Goal: Task Accomplishment & Management: Manage account settings

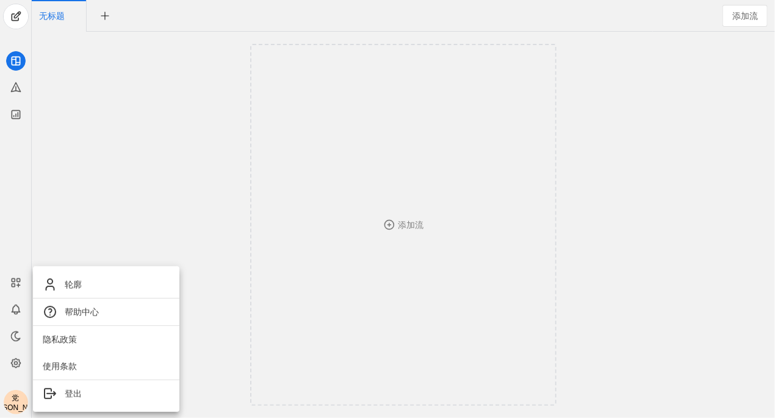
click at [170, 148] on div at bounding box center [387, 209] width 775 height 418
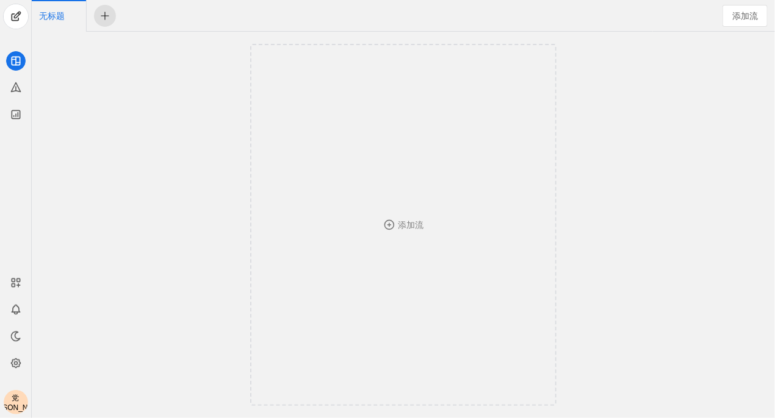
click at [106, 12] on span "undefined" at bounding box center [105, 16] width 22 height 22
drag, startPoint x: 170, startPoint y: 14, endPoint x: 102, endPoint y: 13, distance: 67.7
click at [102, 13] on div "无标题 Untitled" at bounding box center [342, 16] width 621 height 32
type input "sacasdfcas"
click at [243, 15] on span "undefined" at bounding box center [250, 16] width 22 height 22
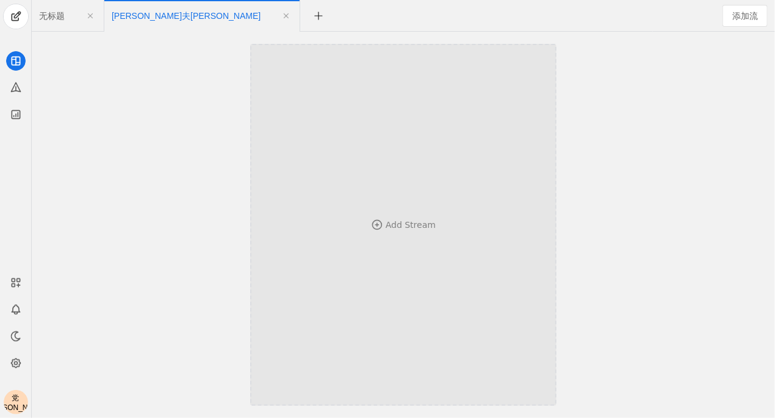
click at [398, 236] on div "Add Stream" at bounding box center [403, 225] width 226 height 243
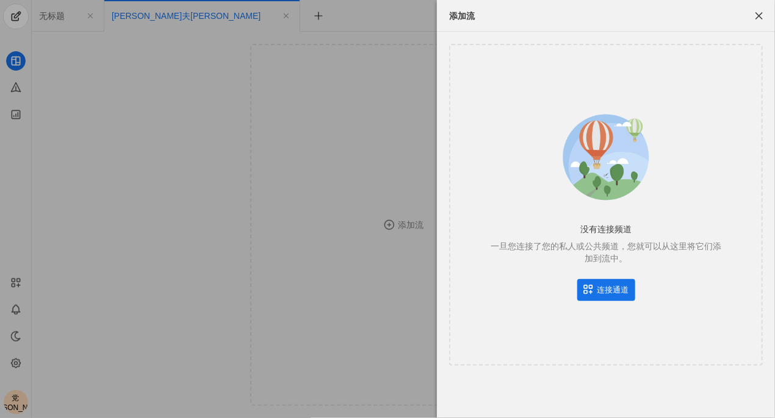
click at [305, 176] on div at bounding box center [387, 209] width 775 height 418
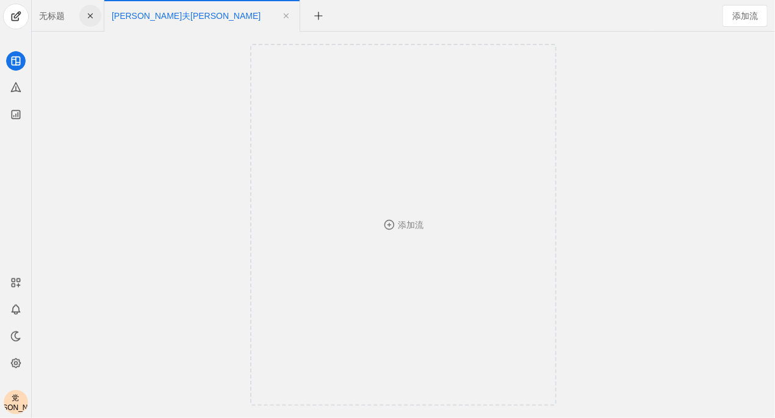
click at [90, 18] on span "undefined" at bounding box center [90, 16] width 22 height 22
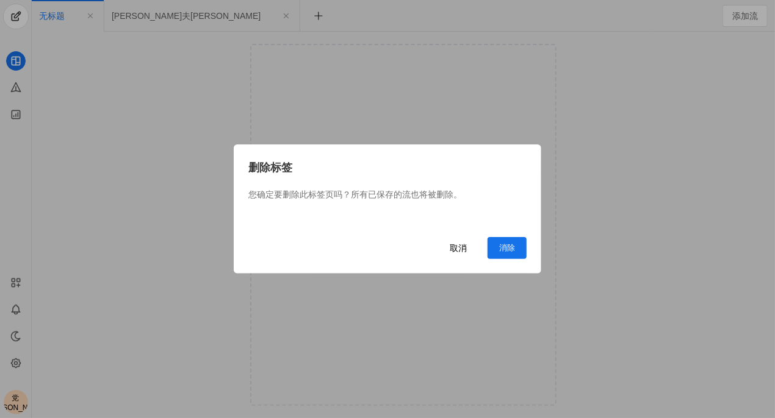
click at [495, 247] on span "undefined" at bounding box center [506, 248] width 39 height 22
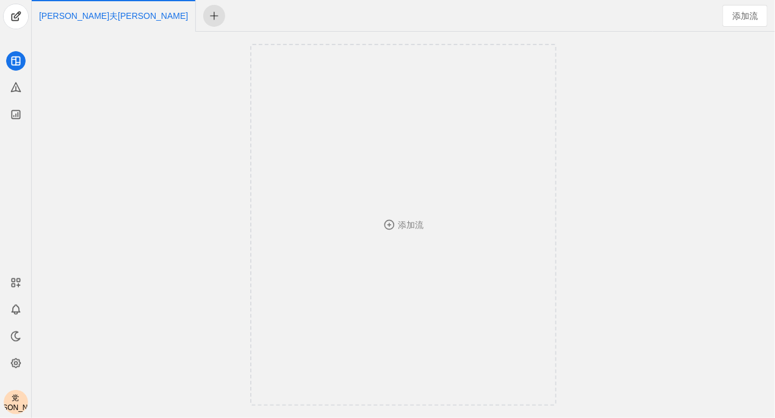
click at [203, 15] on span "undefined" at bounding box center [214, 16] width 22 height 22
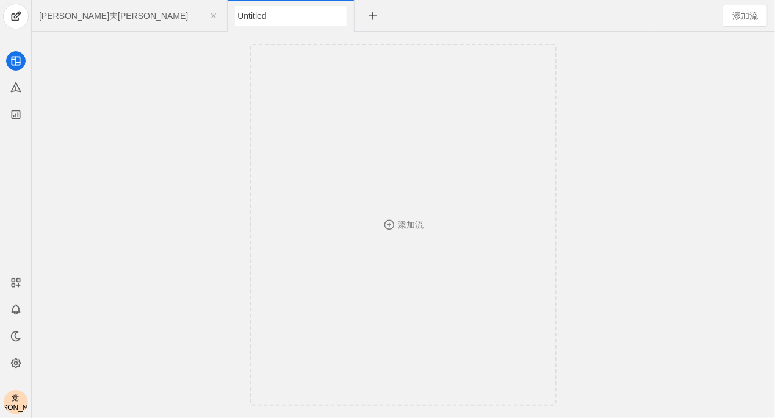
drag, startPoint x: 111, startPoint y: 228, endPoint x: 78, endPoint y: 293, distance: 73.7
click at [108, 242] on div "添加流" at bounding box center [403, 225] width 737 height 387
click at [21, 394] on div "党[PERSON_NAME]" at bounding box center [16, 402] width 24 height 24
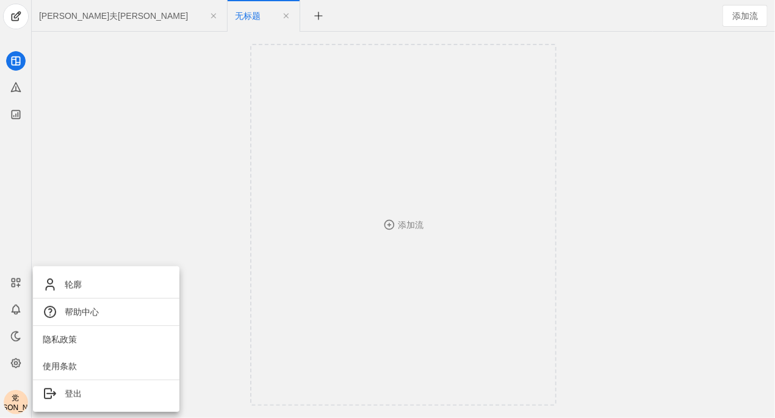
click at [17, 373] on div at bounding box center [387, 209] width 775 height 418
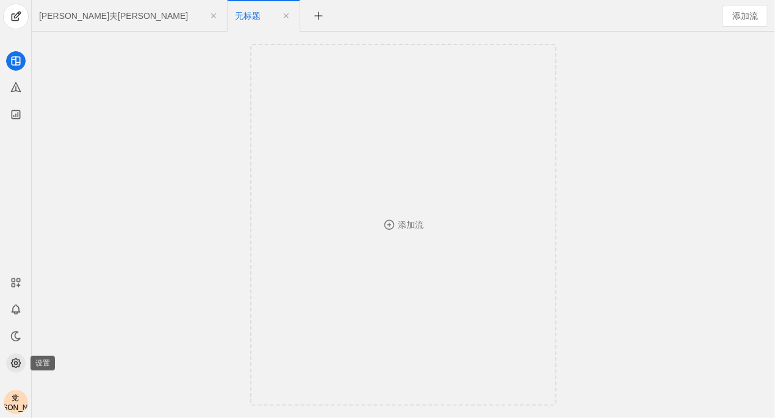
click at [17, 368] on icon at bounding box center [16, 363] width 12 height 12
click at [18, 279] on rect at bounding box center [17, 280] width 3 height 3
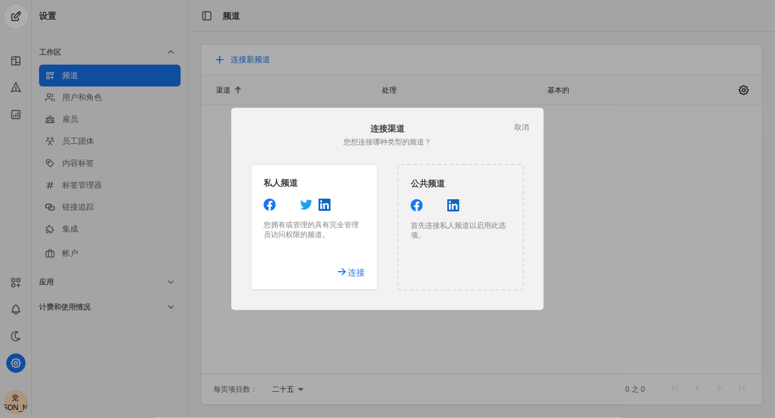
click at [359, 319] on div at bounding box center [387, 209] width 775 height 418
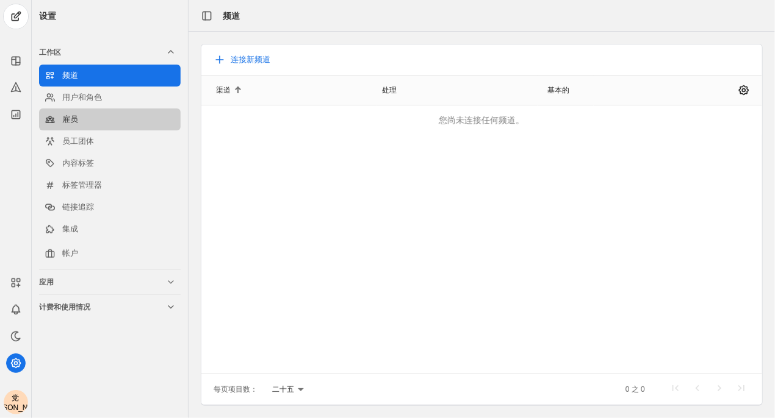
click at [82, 121] on link "雇员" at bounding box center [110, 120] width 142 height 22
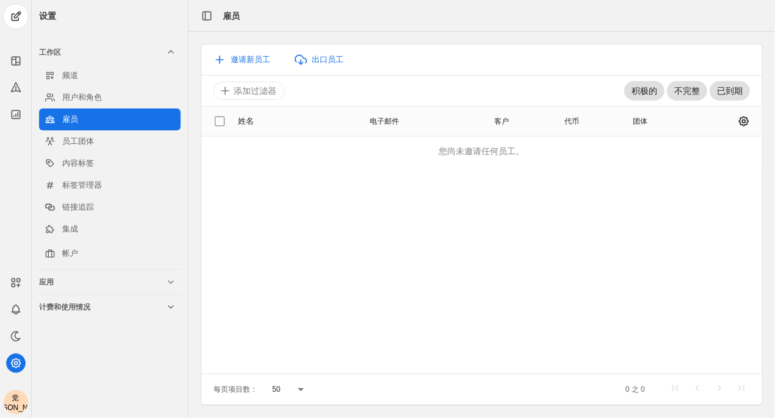
click at [462, 148] on font "您尚未邀请任何员工。" at bounding box center [481, 151] width 85 height 10
click at [257, 56] on font "邀请新员工" at bounding box center [251, 59] width 40 height 9
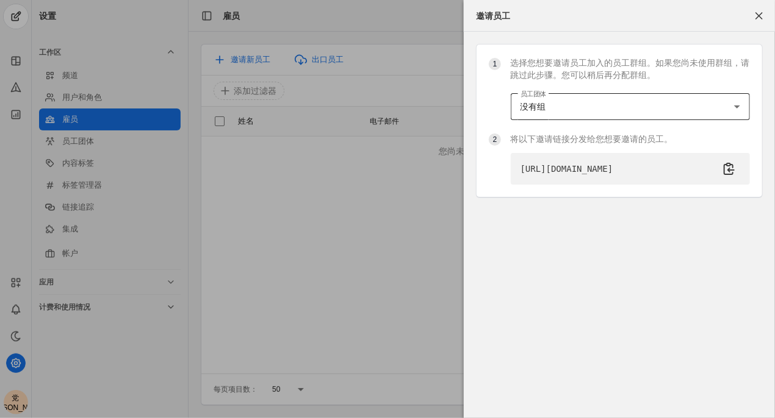
click at [607, 110] on div "没有组" at bounding box center [627, 107] width 214 height 12
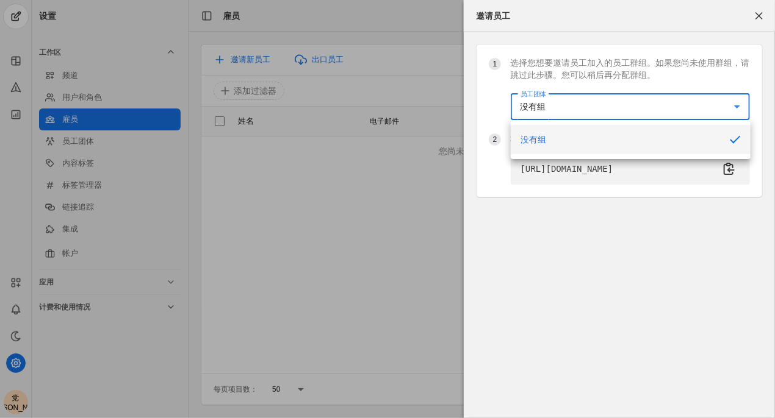
click at [607, 110] on div at bounding box center [387, 209] width 775 height 418
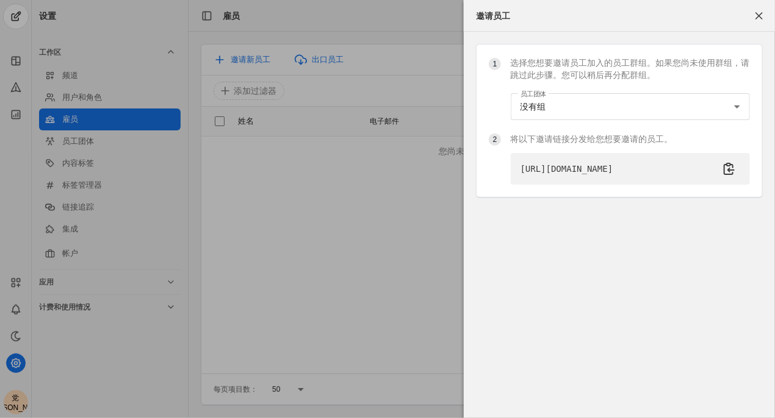
click at [628, 74] on font "选择您想要邀请员工加入的员工群组。如果您尚未使用群组，请跳过此步骤。您可以稍后再分配群组。" at bounding box center [630, 69] width 239 height 22
click at [567, 257] on div "1 选择您想要邀请员工加入的员工群组。如果您尚未使用群组，请跳过此步骤。您可以稍后再分配群组。 员工团体 没有组 2 将以下邀请链接分发给您想要邀请的员工。 …" at bounding box center [619, 226] width 311 height 388
click at [417, 252] on div at bounding box center [387, 209] width 775 height 418
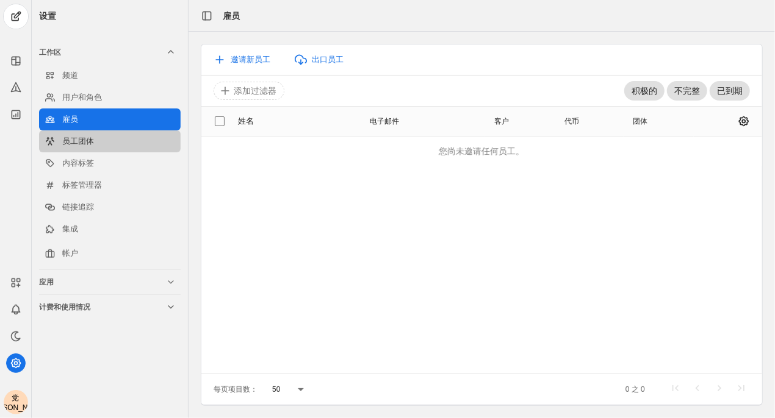
click at [86, 137] on font "员工团体" at bounding box center [78, 141] width 32 height 9
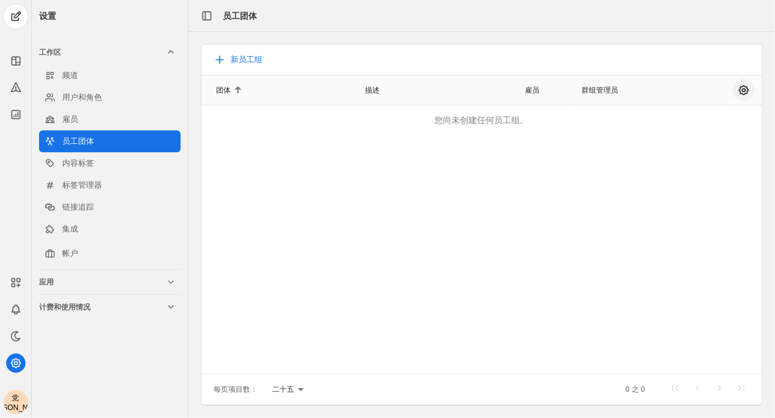
click at [739, 91] on span "undefined" at bounding box center [744, 90] width 22 height 22
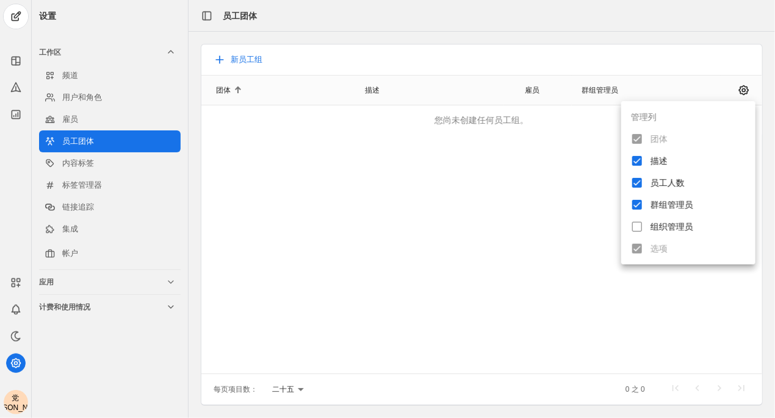
click at [544, 194] on div at bounding box center [387, 209] width 775 height 418
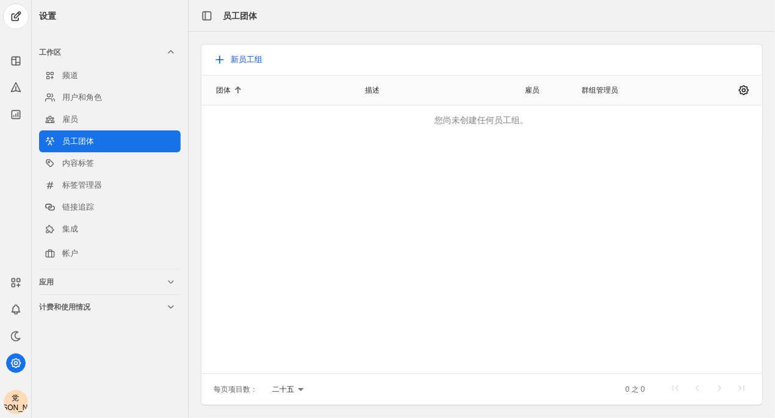
click at [243, 60] on font "新员工组" at bounding box center [247, 59] width 32 height 9
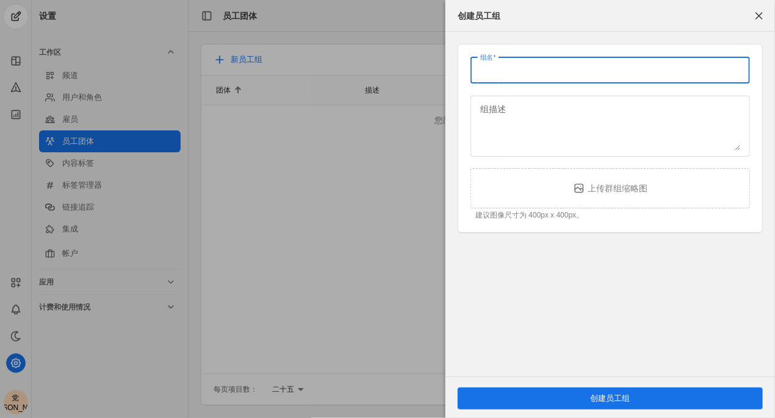
click at [549, 74] on input "组名" at bounding box center [610, 70] width 260 height 15
type input "jnd289928"
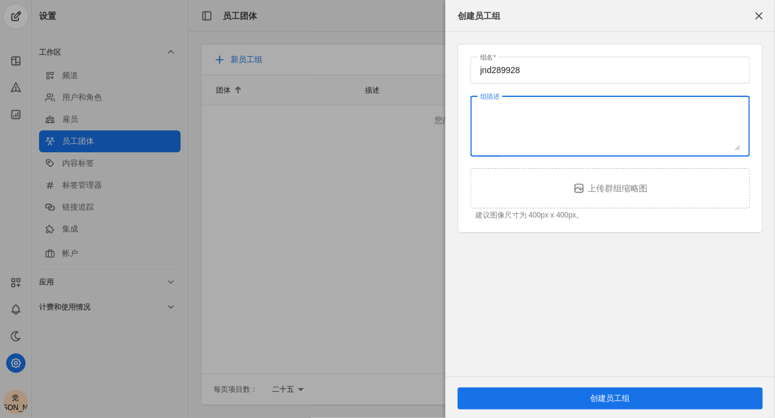
click at [611, 132] on textarea "组描述" at bounding box center [610, 126] width 260 height 49
type textarea "sdcvdscs"
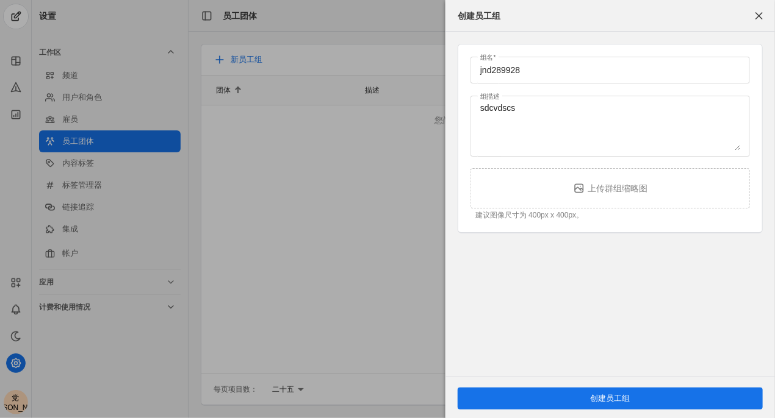
click at [612, 394] on font "创建员工组" at bounding box center [611, 398] width 40 height 9
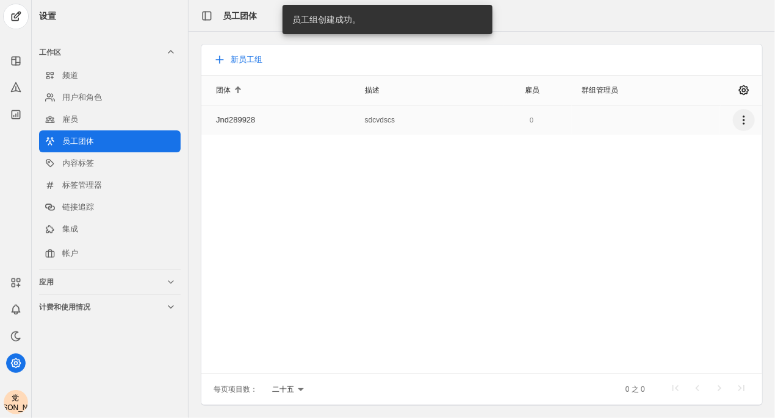
click at [744, 124] on span "undefined" at bounding box center [744, 120] width 22 height 22
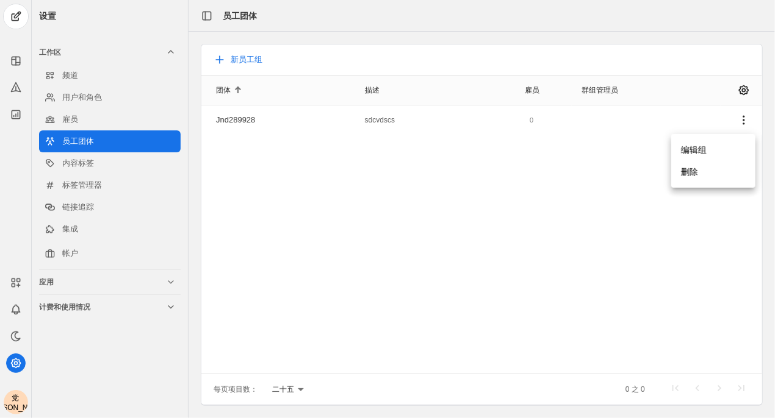
drag, startPoint x: 653, startPoint y: 212, endPoint x: 669, endPoint y: 191, distance: 26.6
click at [653, 212] on div at bounding box center [387, 209] width 775 height 418
click at [744, 93] on span "undefined" at bounding box center [744, 90] width 22 height 22
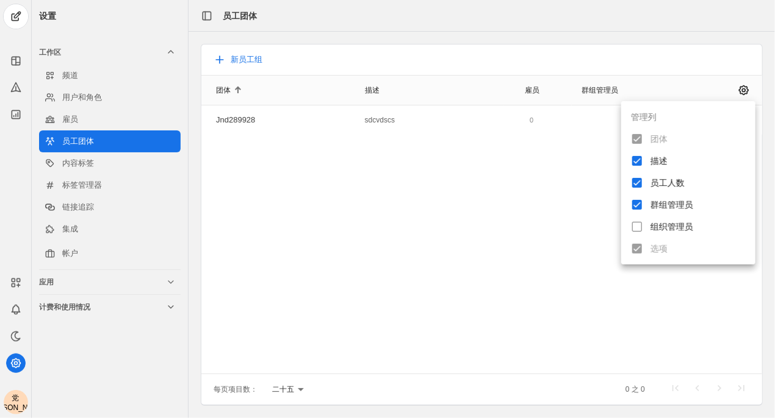
click at [649, 141] on div "团体" at bounding box center [688, 139] width 134 height 22
click at [637, 139] on div "团体" at bounding box center [688, 139] width 134 height 22
drag, startPoint x: 442, startPoint y: 197, endPoint x: 414, endPoint y: 209, distance: 30.4
click at [439, 196] on div at bounding box center [387, 209] width 775 height 418
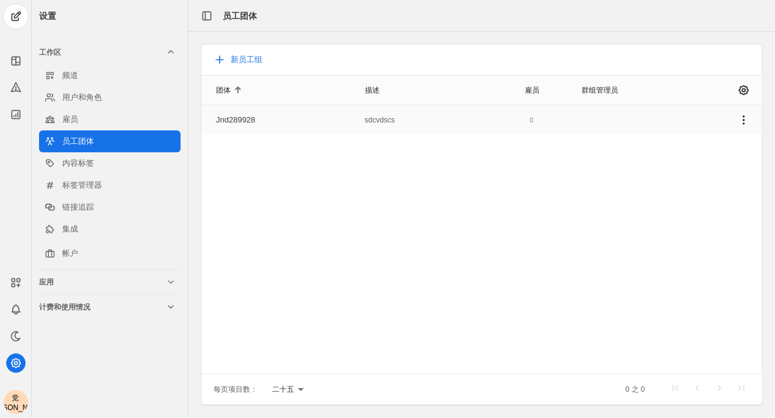
click at [257, 115] on mat-cell "jnd289928" at bounding box center [278, 120] width 154 height 29
click at [229, 120] on font "jnd289928" at bounding box center [235, 119] width 39 height 9
drag, startPoint x: 231, startPoint y: 123, endPoint x: 237, endPoint y: 113, distance: 11.3
click at [231, 123] on font "jnd289928" at bounding box center [235, 119] width 39 height 9
click at [237, 133] on div "jnd289928" at bounding box center [235, 120] width 39 height 29
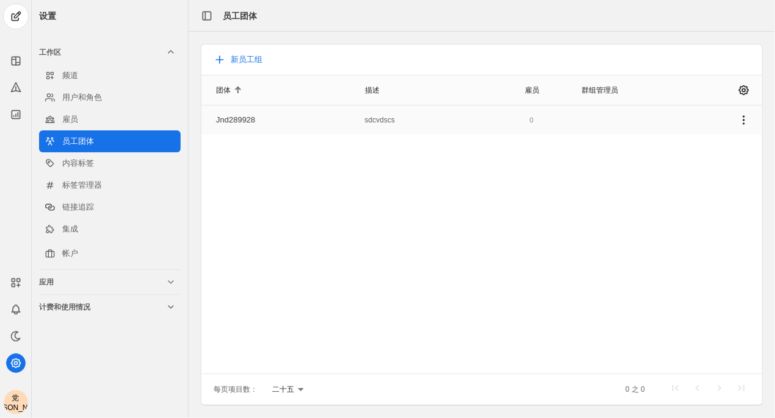
click at [237, 132] on div "jnd289928" at bounding box center [235, 120] width 39 height 29
drag, startPoint x: 237, startPoint y: 130, endPoint x: 210, endPoint y: 128, distance: 26.9
click at [237, 129] on div "jnd289928" at bounding box center [235, 120] width 39 height 29
click at [80, 121] on link "雇员" at bounding box center [110, 120] width 142 height 22
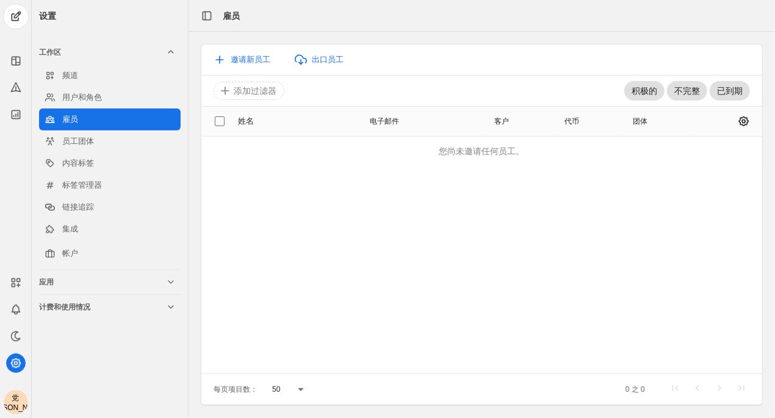
click at [591, 196] on div "姓名 电子邮件 客户 代币 团体 您尚未邀请任何员工。" at bounding box center [481, 240] width 561 height 268
click at [250, 62] on font "邀请新员工" at bounding box center [251, 59] width 40 height 9
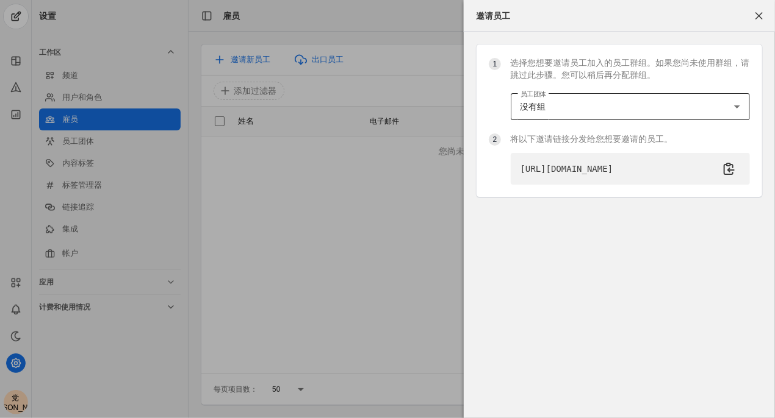
click at [567, 97] on div "没有组" at bounding box center [630, 106] width 220 height 27
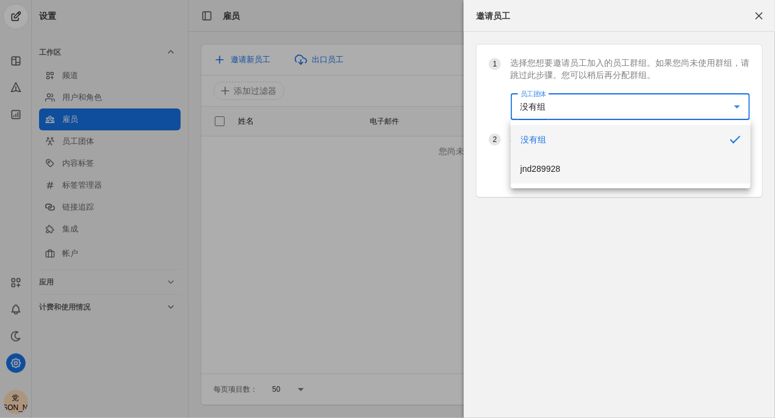
click at [555, 168] on font "jnd289928" at bounding box center [540, 169] width 40 height 10
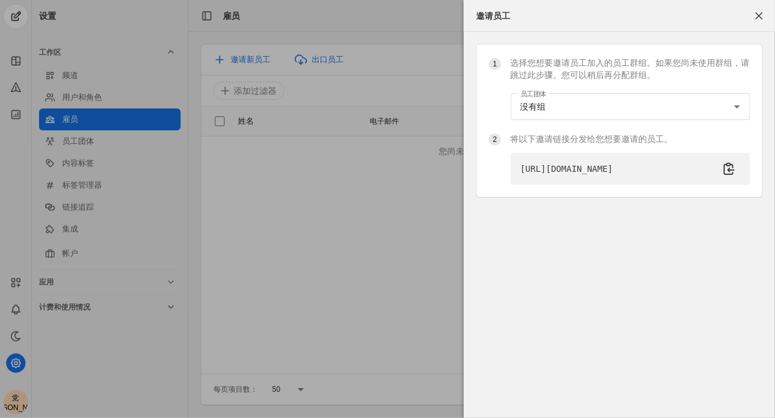
click at [621, 210] on div "1 选择您想要邀请员工加入的员工群组。如果您尚未使用群组，请跳过此步骤。您可以稍后再分配群组。 员工团体 没有组 2 将以下邀请链接分发给您想要邀请的员工。 …" at bounding box center [619, 121] width 311 height 179
click at [317, 247] on div at bounding box center [387, 209] width 775 height 418
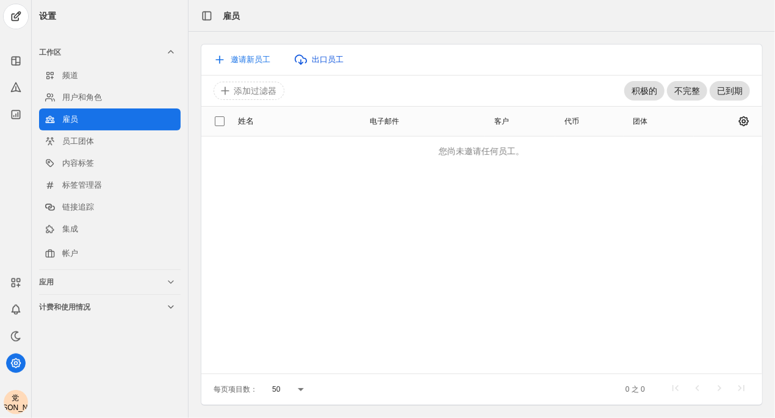
click at [320, 60] on font "出口员工" at bounding box center [328, 59] width 32 height 9
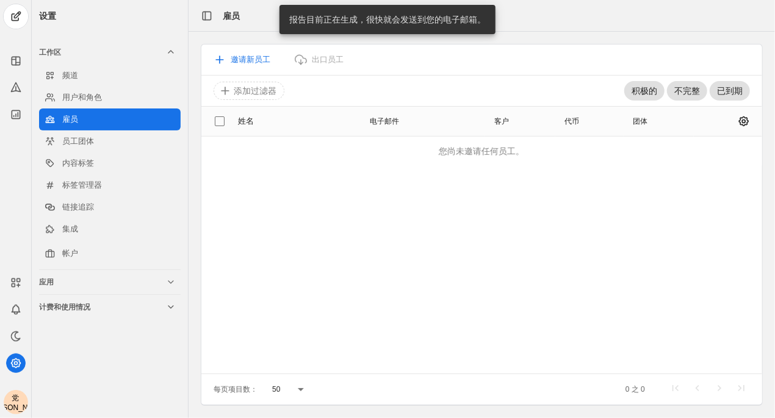
click at [349, 182] on div "姓名 电子邮件 客户 代币 团体 您尚未邀请任何员工。" at bounding box center [481, 240] width 561 height 268
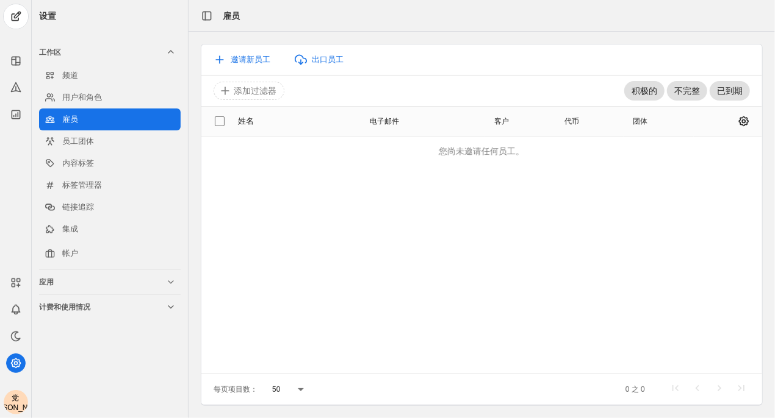
click at [85, 311] on font "计费和使用情况" at bounding box center [64, 307] width 51 height 9
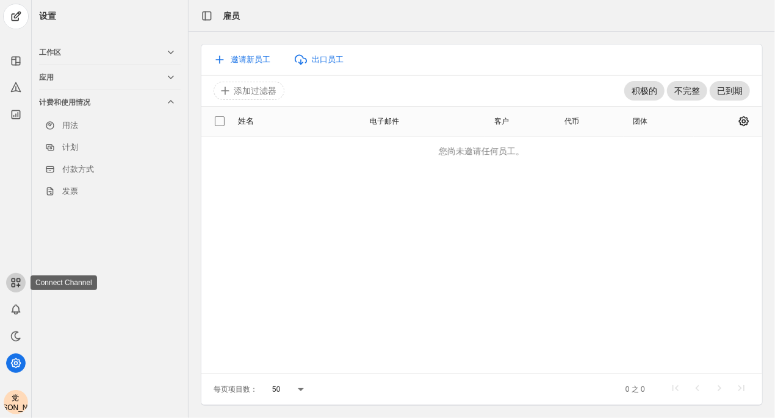
click at [16, 281] on rect at bounding box center [17, 280] width 3 height 3
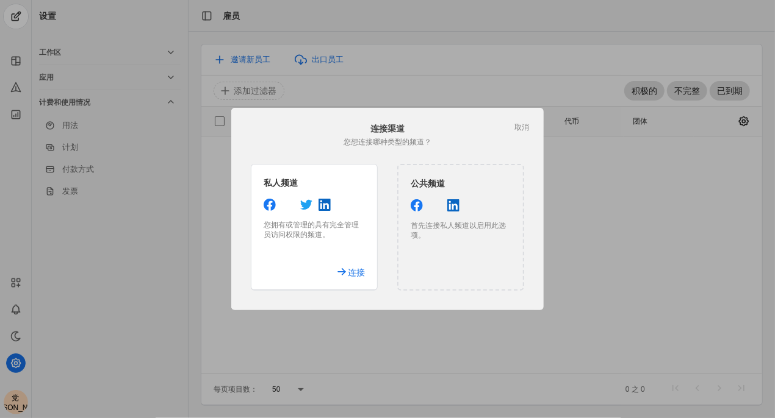
click at [17, 306] on div at bounding box center [387, 209] width 775 height 418
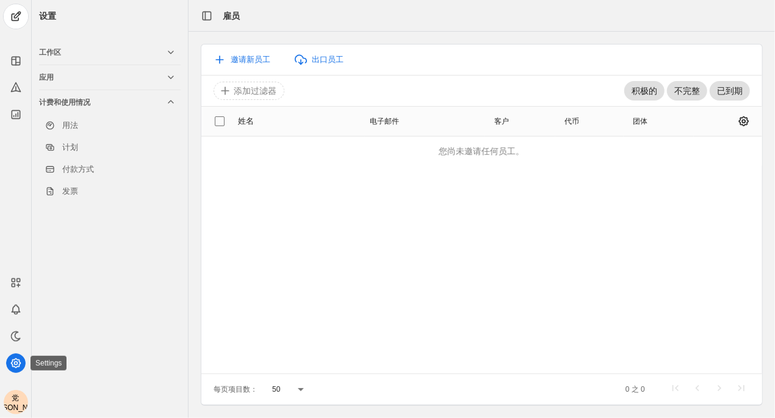
click at [16, 359] on icon at bounding box center [15, 363] width 9 height 9
